Goal: Transaction & Acquisition: Purchase product/service

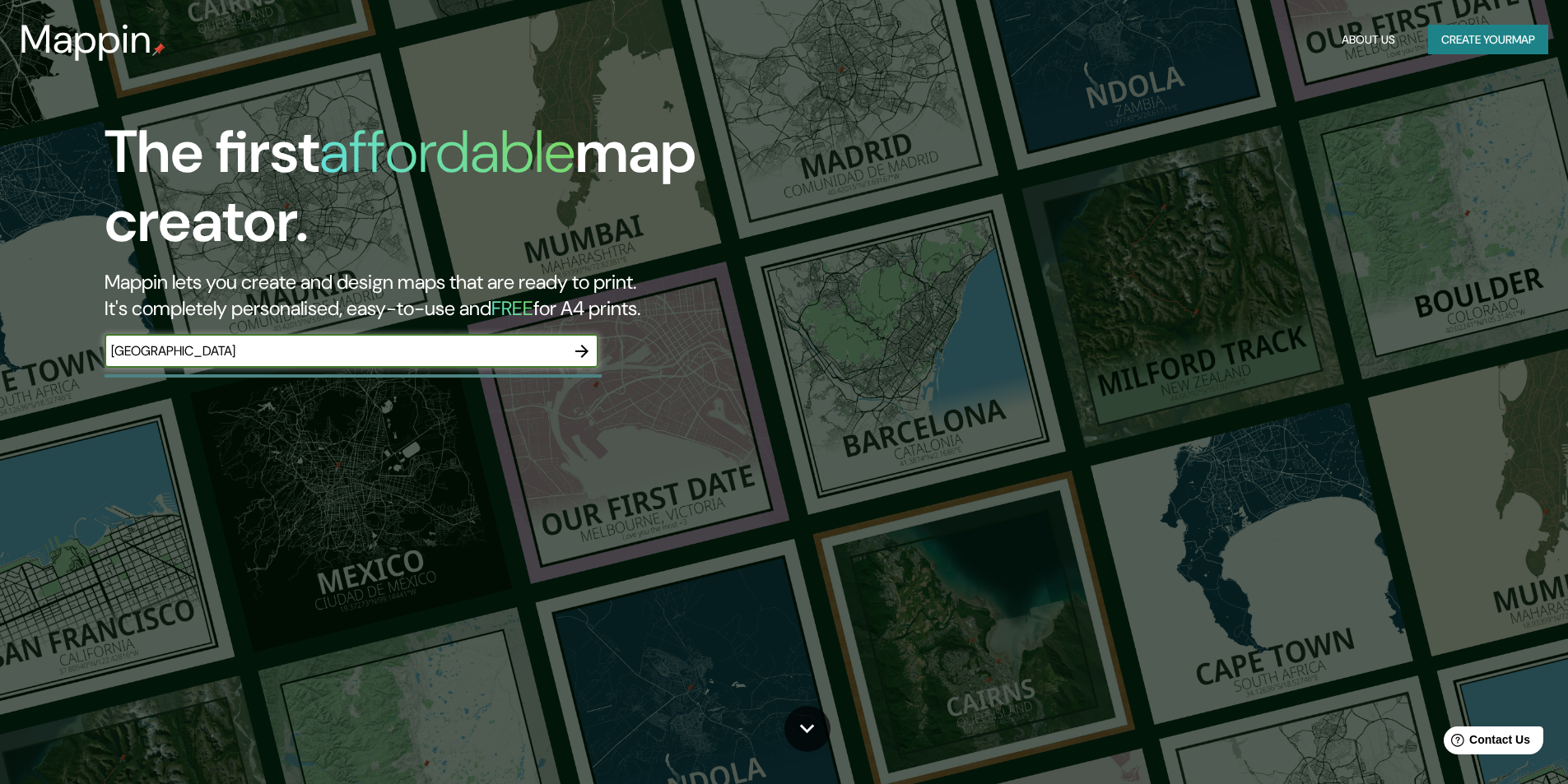
type input "[GEOGRAPHIC_DATA]"
click at [575, 346] on icon "button" at bounding box center [582, 352] width 19 height 19
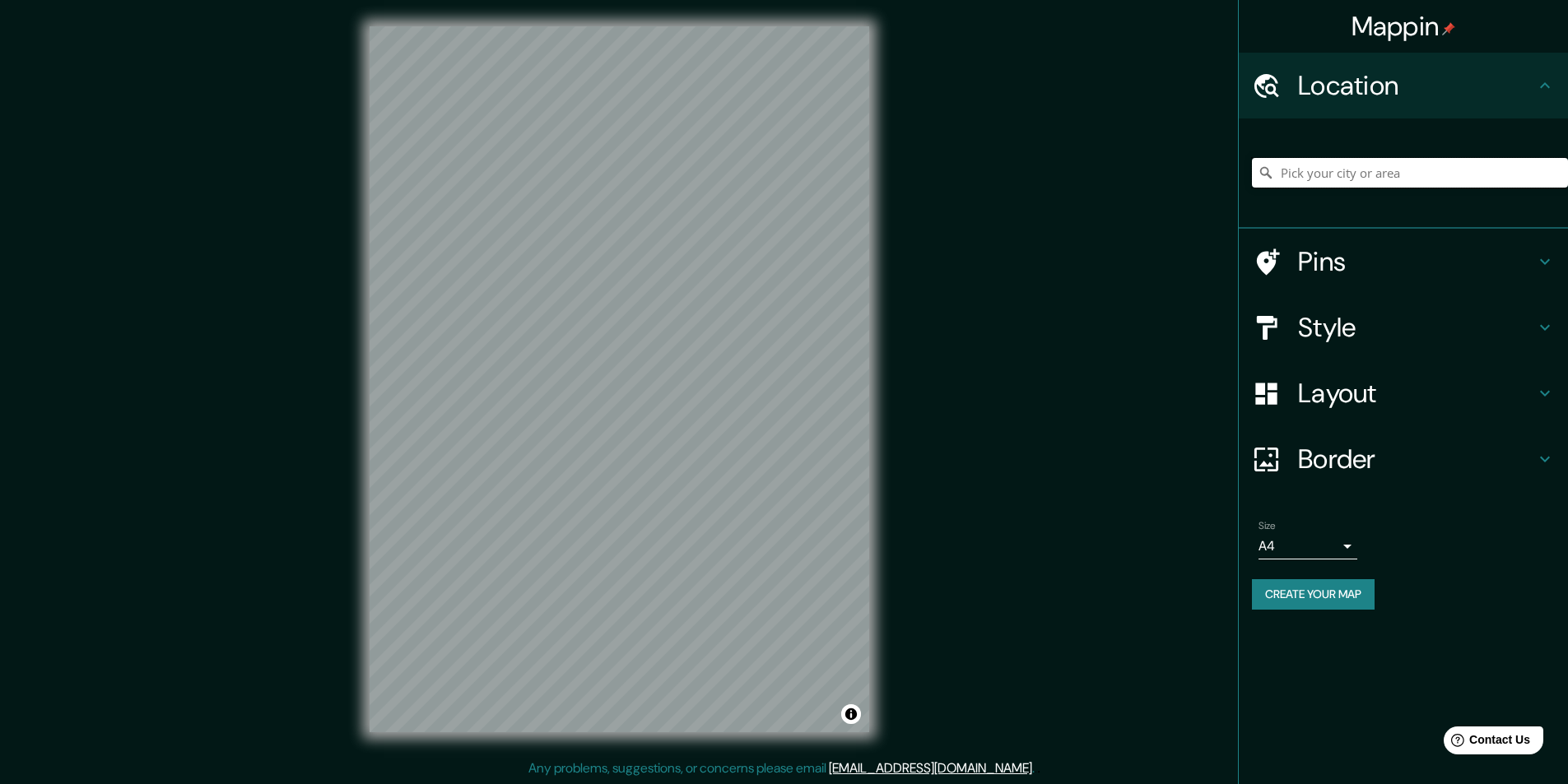
click at [1362, 178] on input "Pick your city or area" at bounding box center [1409, 172] width 316 height 29
type input "[GEOGRAPHIC_DATA]"
click at [1306, 448] on h4 "Border" at bounding box center [1417, 459] width 237 height 33
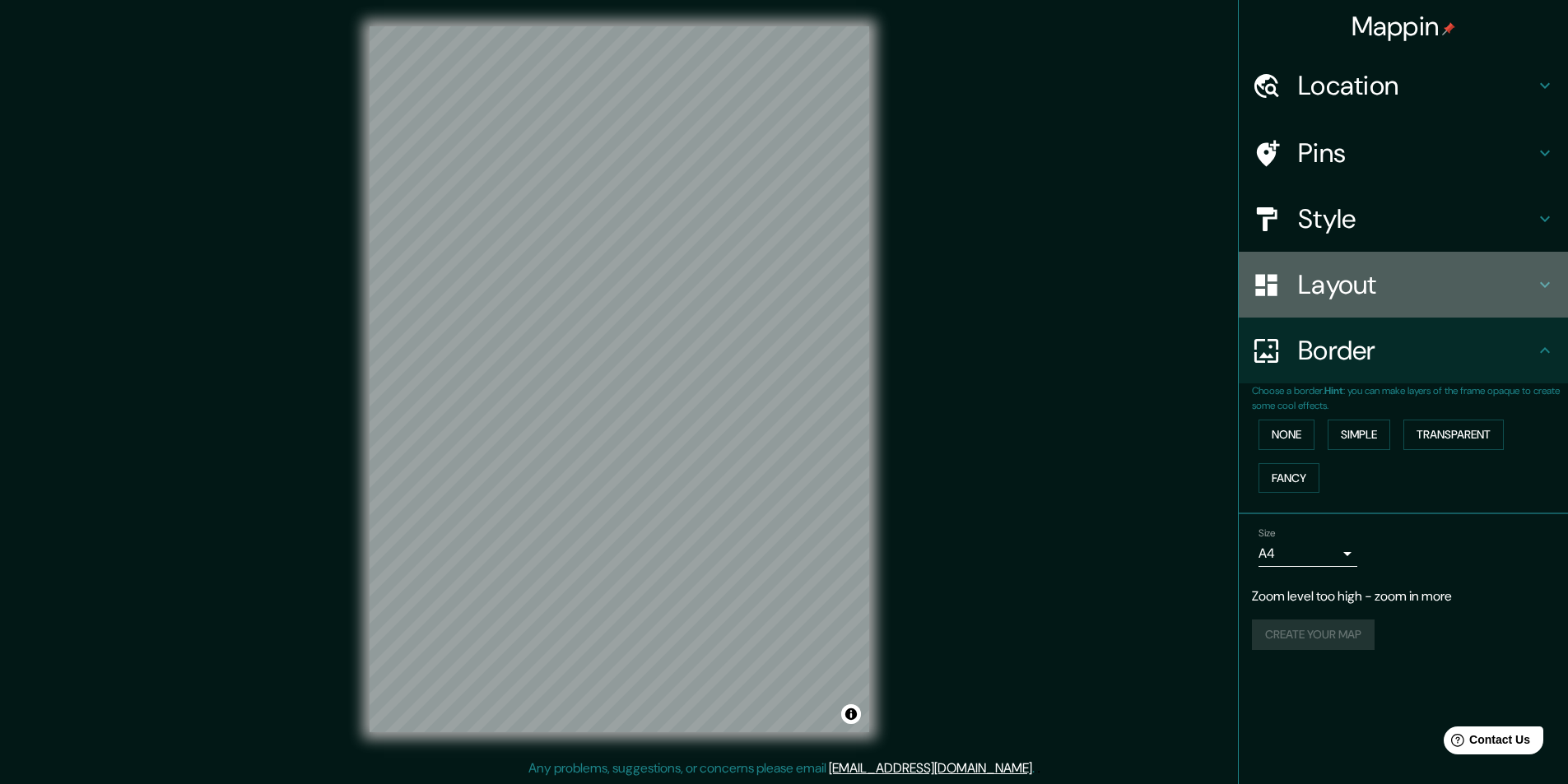
click at [1292, 284] on div at bounding box center [1275, 285] width 46 height 29
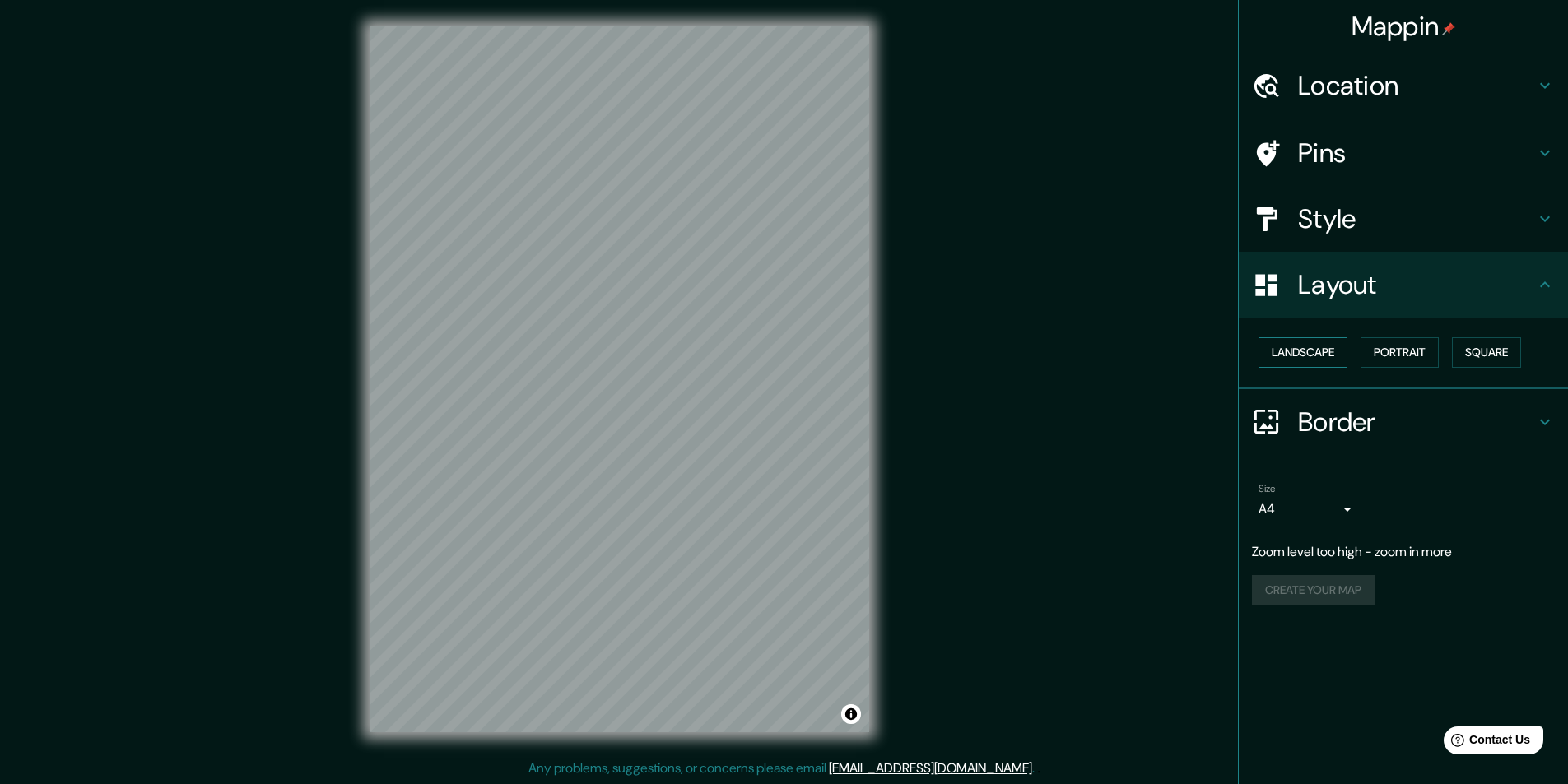
click at [1304, 344] on button "Landscape" at bounding box center [1302, 353] width 89 height 30
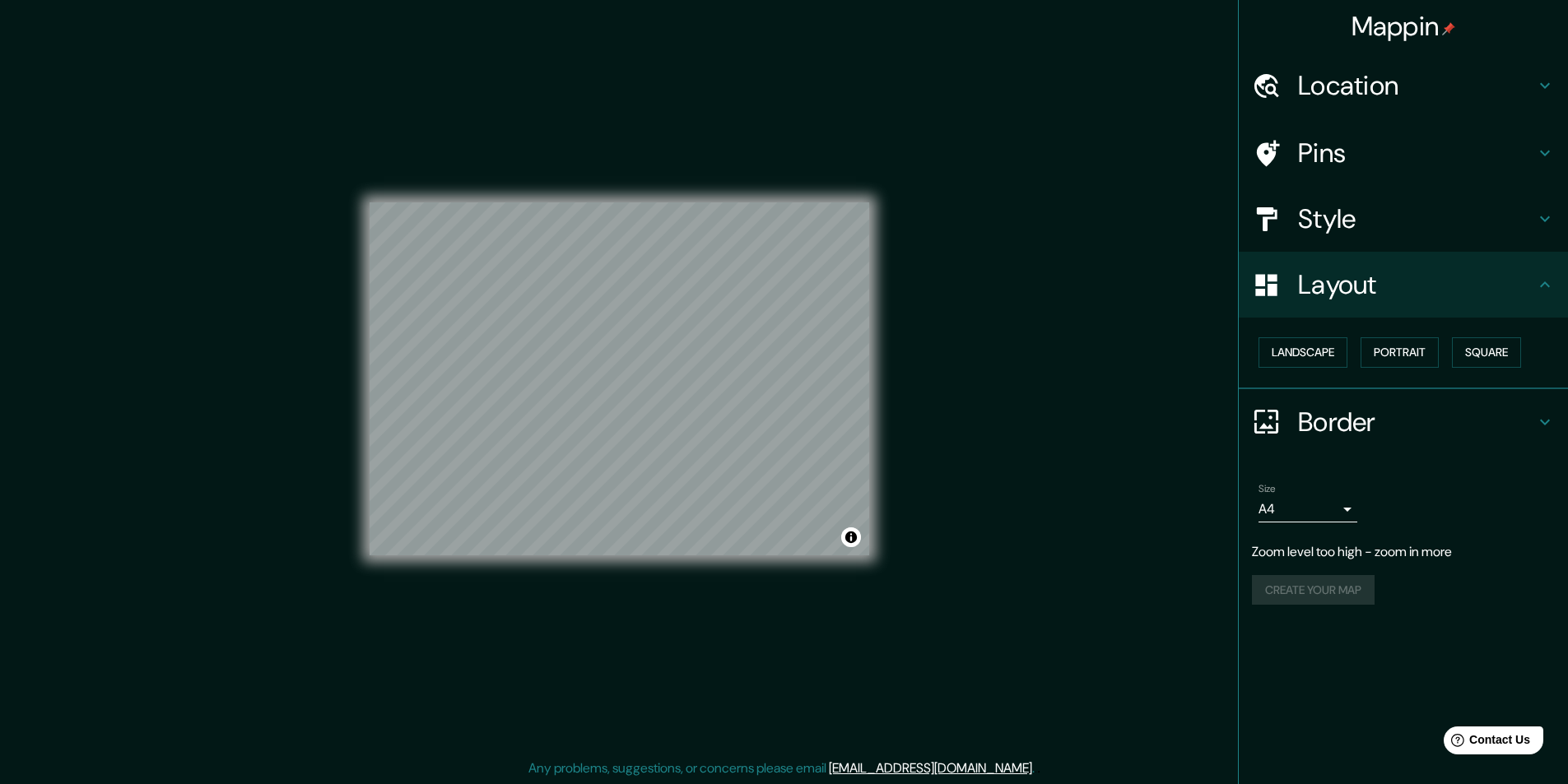
click at [1408, 219] on h4 "Style" at bounding box center [1417, 219] width 237 height 33
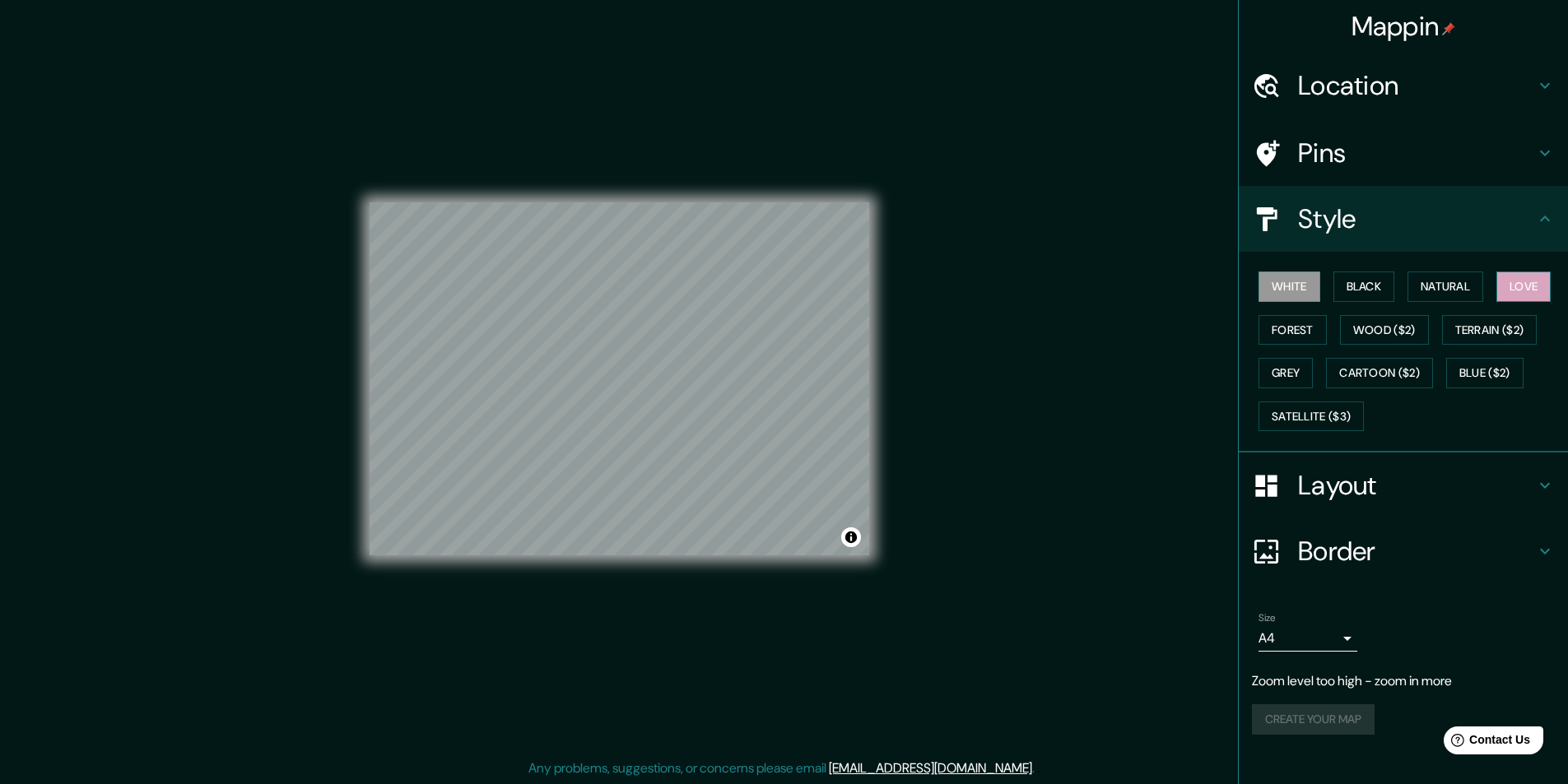
click at [1512, 278] on button "Love" at bounding box center [1523, 287] width 54 height 30
click at [1519, 278] on button "Love" at bounding box center [1523, 287] width 54 height 30
click at [1347, 490] on h4 "Layout" at bounding box center [1417, 485] width 237 height 33
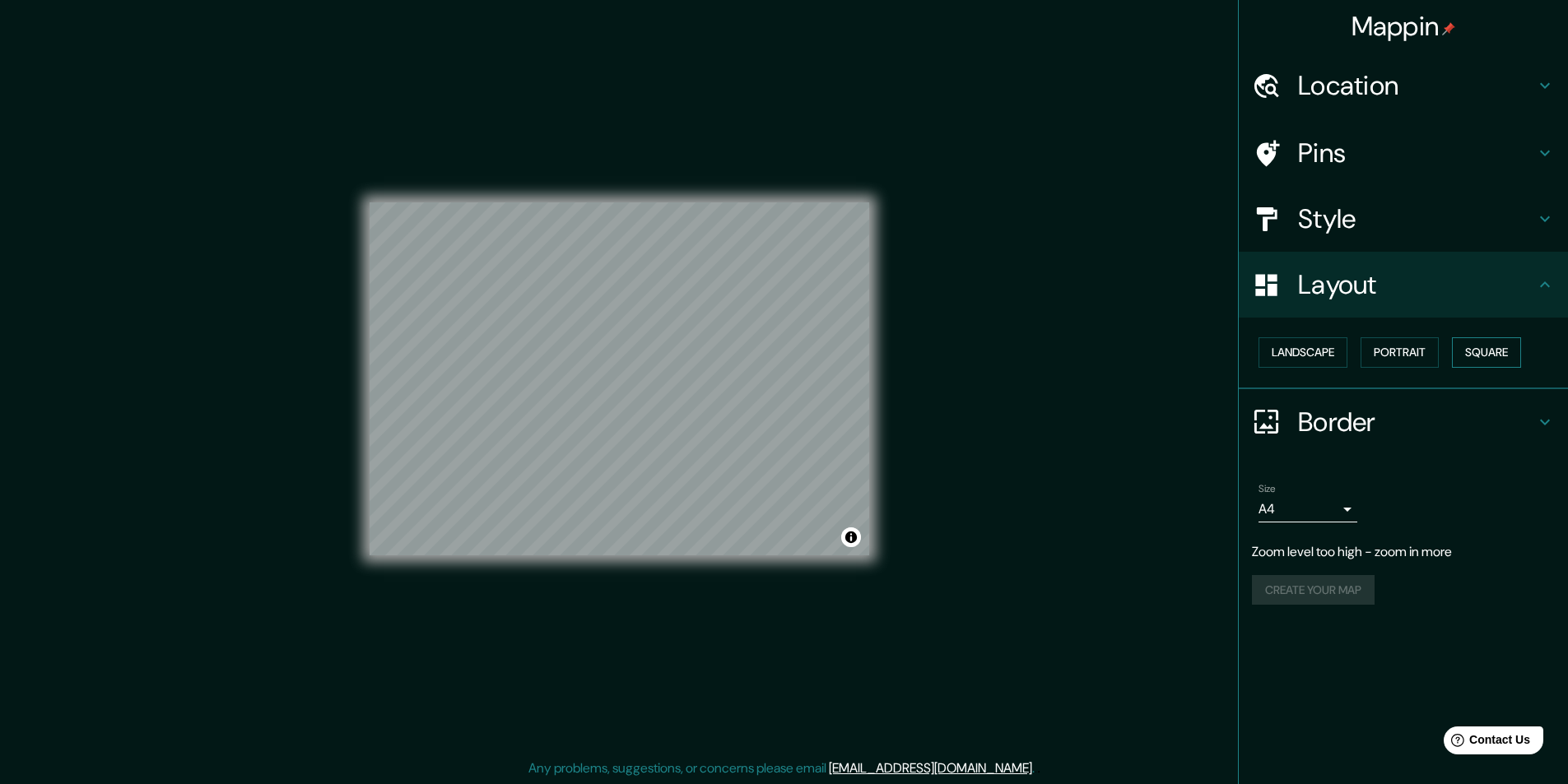
click at [1476, 358] on button "Square" at bounding box center [1486, 353] width 69 height 30
